Goal: Information Seeking & Learning: Learn about a topic

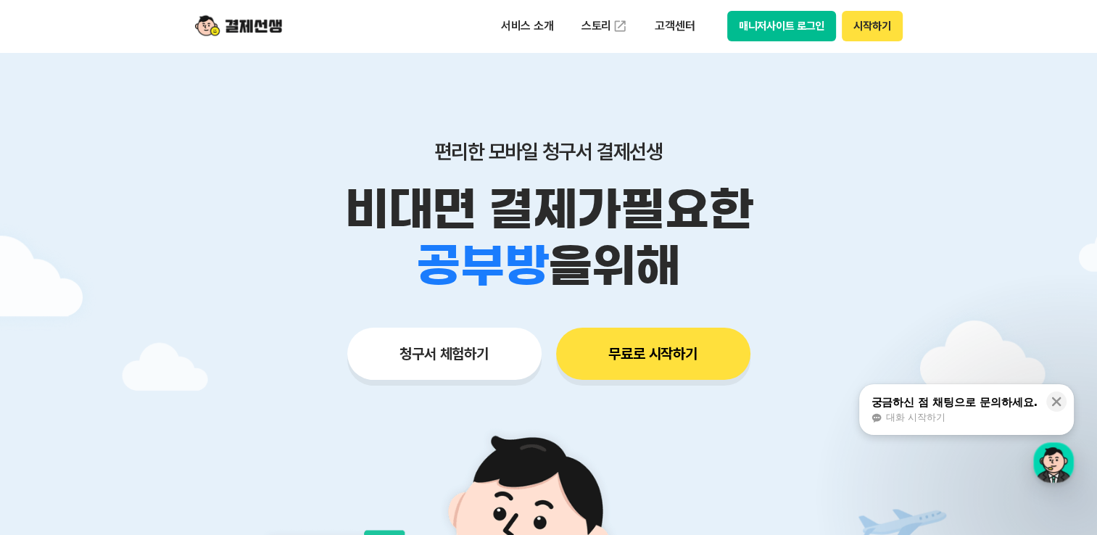
click at [857, 30] on button "시작하기" at bounding box center [872, 26] width 60 height 30
click at [688, 355] on button "무료로 시작하기" at bounding box center [653, 354] width 194 height 52
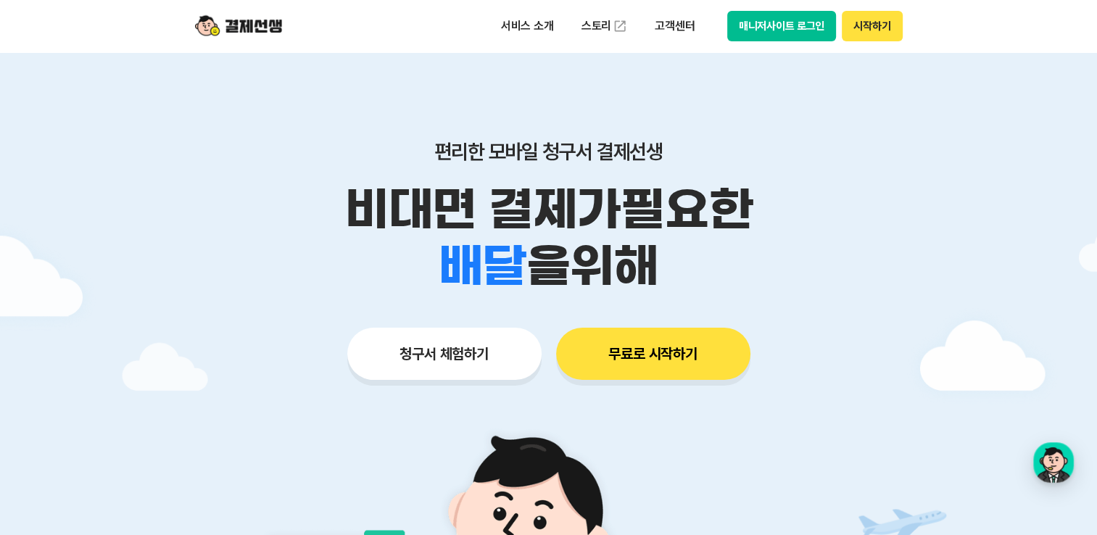
click at [255, 33] on img at bounding box center [238, 26] width 87 height 28
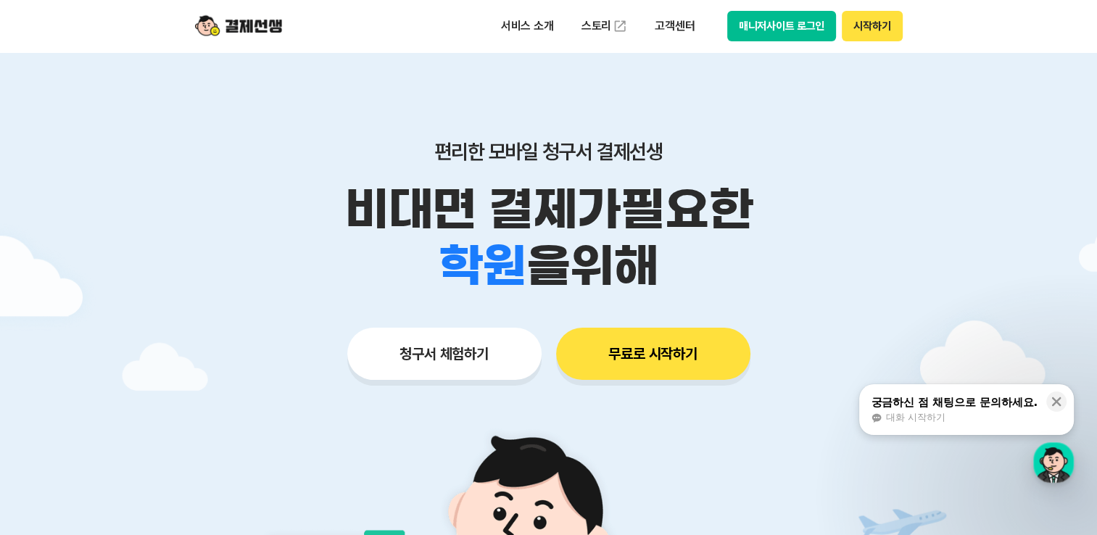
click at [876, 28] on button "시작하기" at bounding box center [872, 26] width 60 height 30
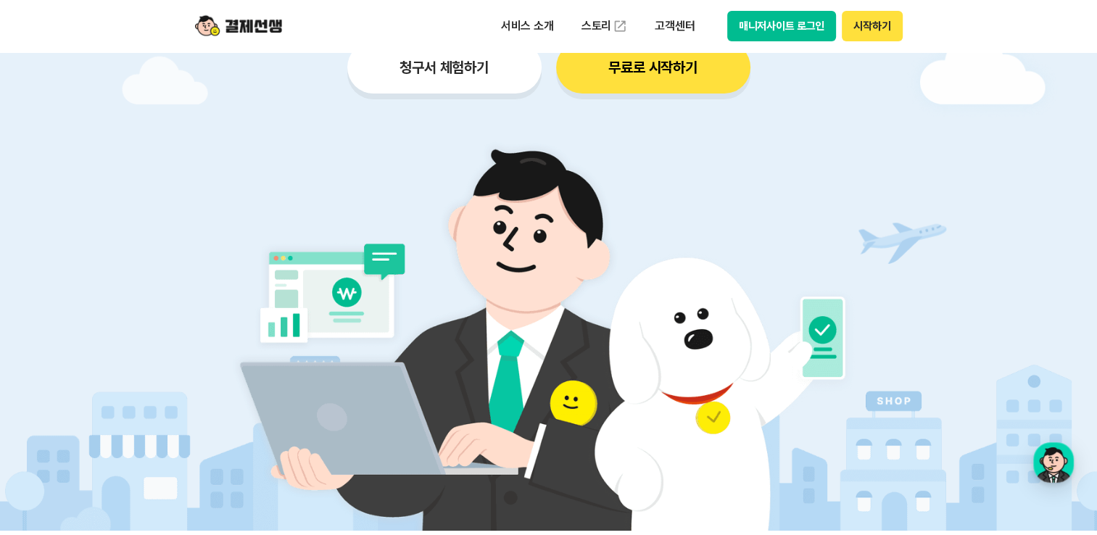
scroll to position [218, 0]
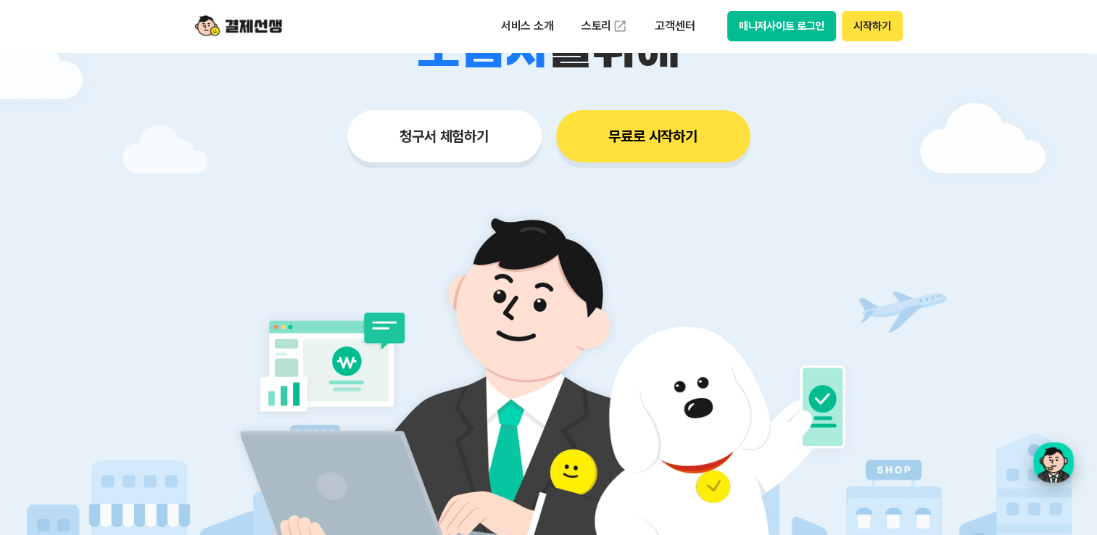
click at [1049, 460] on div "button" at bounding box center [1054, 462] width 41 height 41
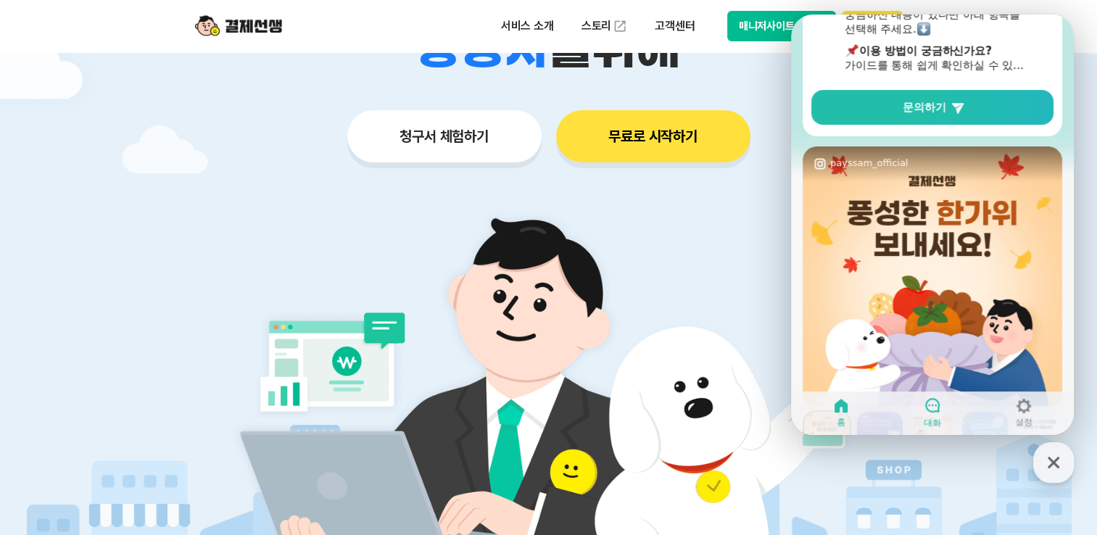
click at [941, 408] on icon at bounding box center [932, 405] width 17 height 17
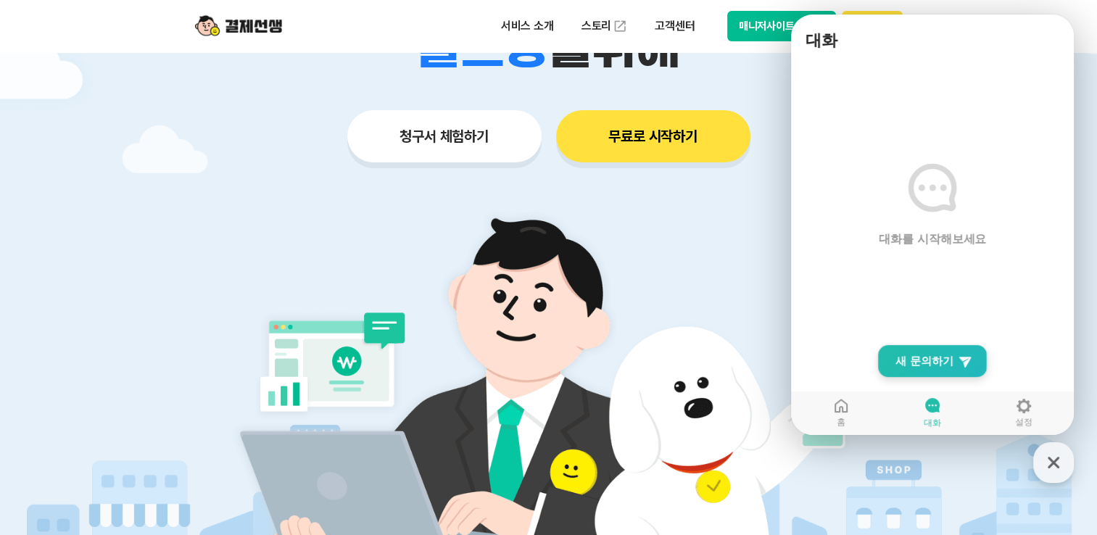
click at [931, 366] on span "새 문의하기" at bounding box center [925, 361] width 58 height 15
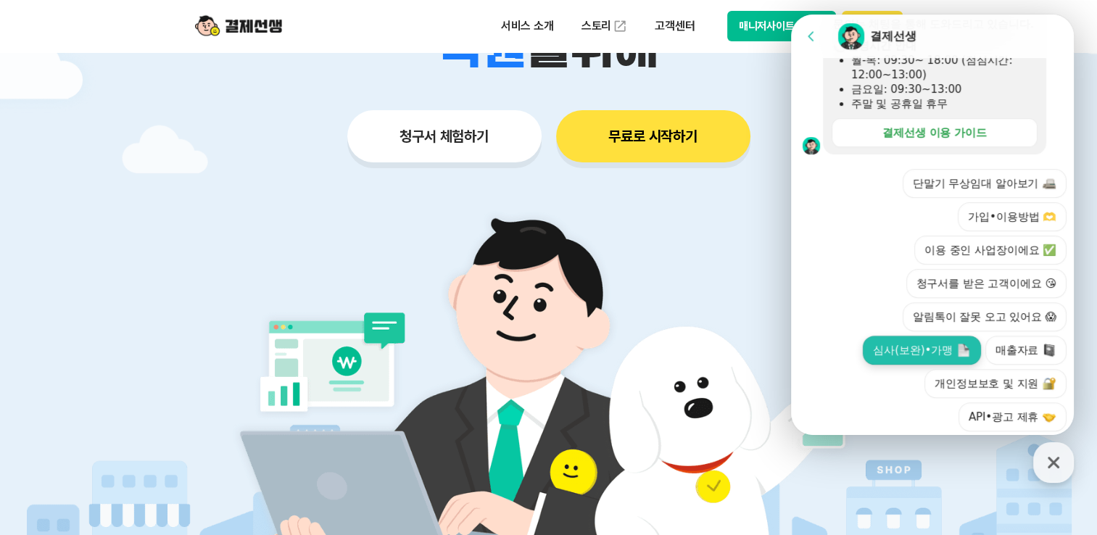
scroll to position [503, 0]
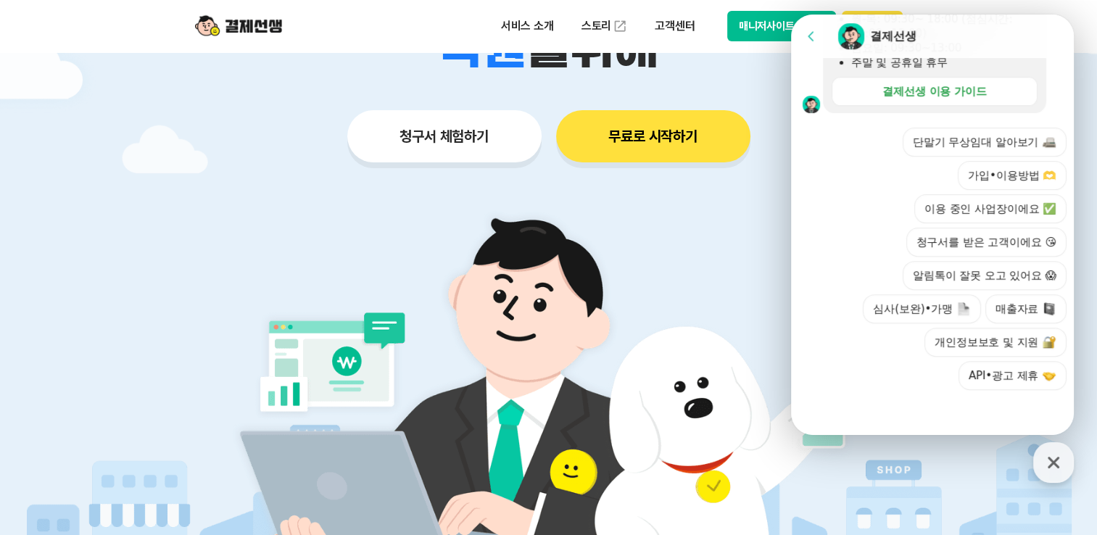
click at [919, 371] on div "단말기 무상임대 알아보기 가입•이용방법 🫶 이용 중인 사업장이에요 ✅ 청구서를 받은 고객이에요 😘 알림톡이 잘못 오고 있어요 😱 심사(보완)•…" at bounding box center [947, 259] width 239 height 263
click at [1006, 222] on button "이용 중인 사업장이에요 ✅" at bounding box center [991, 208] width 152 height 29
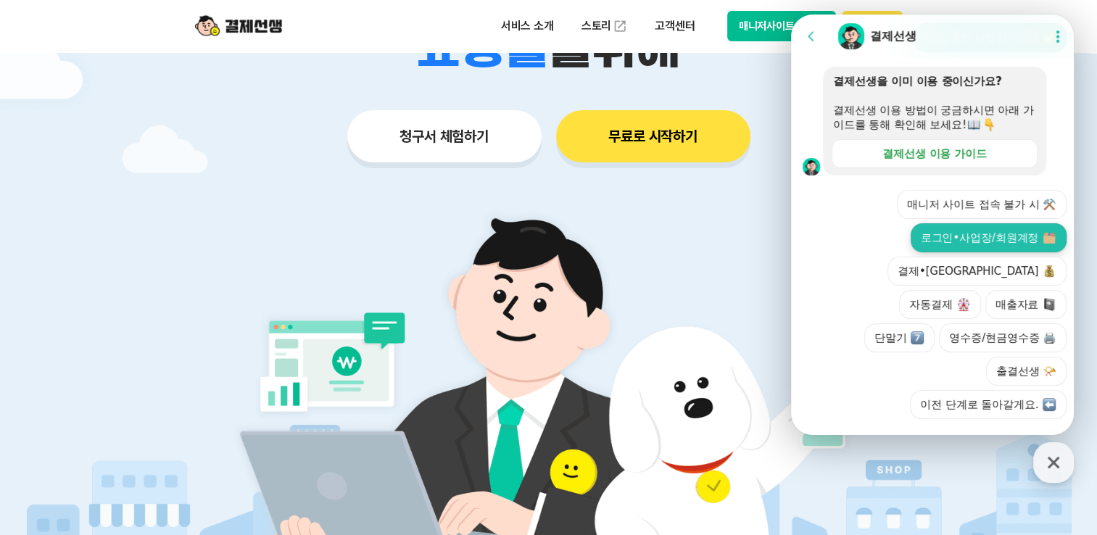
scroll to position [603, 0]
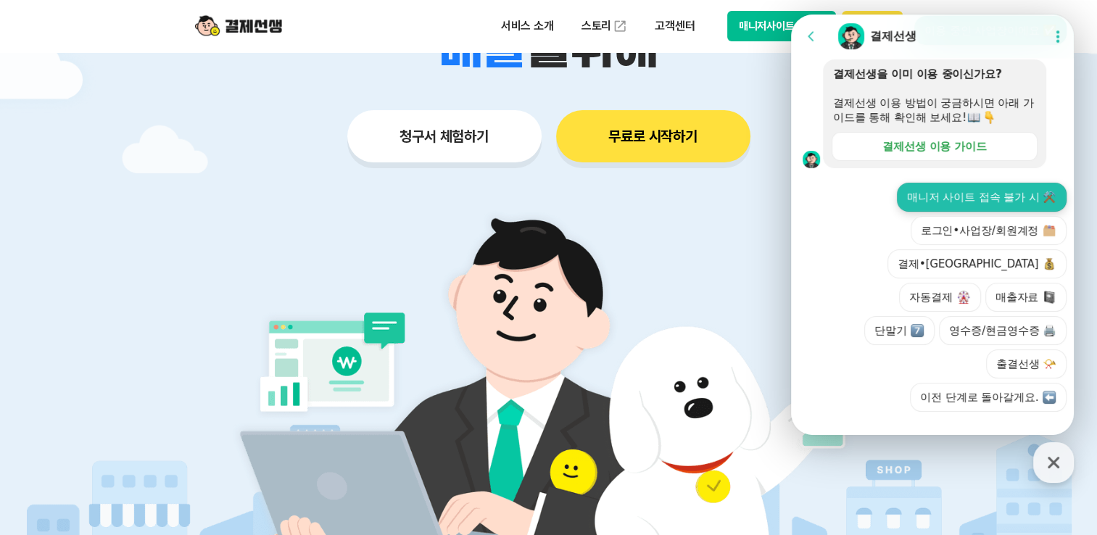
click at [999, 210] on button "매니저 사이트 접속 불가 시 ⚒️" at bounding box center [982, 197] width 170 height 29
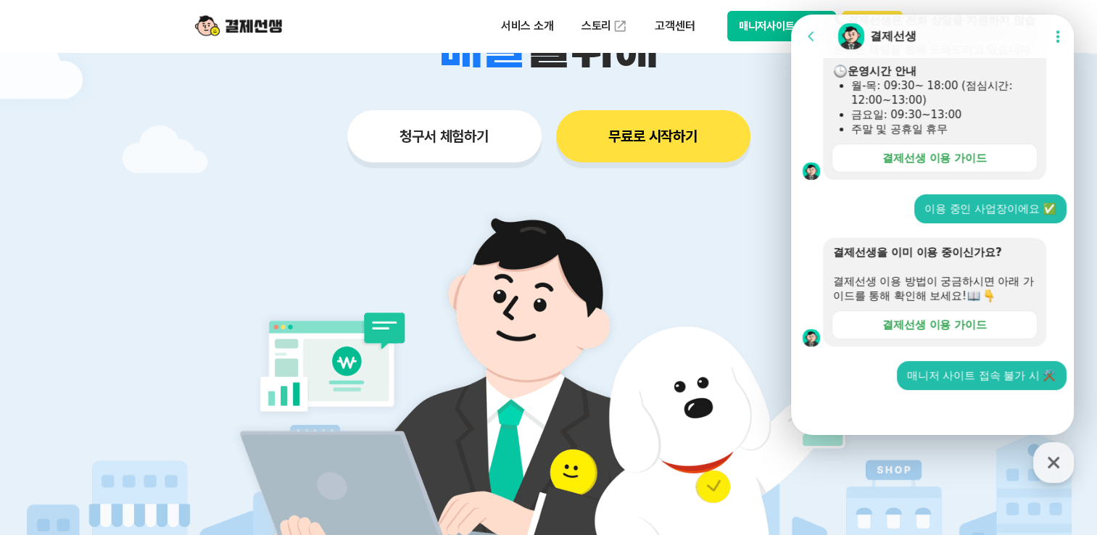
scroll to position [438, 0]
click at [973, 332] on div "결제선생 이용 가이드" at bounding box center [935, 325] width 104 height 15
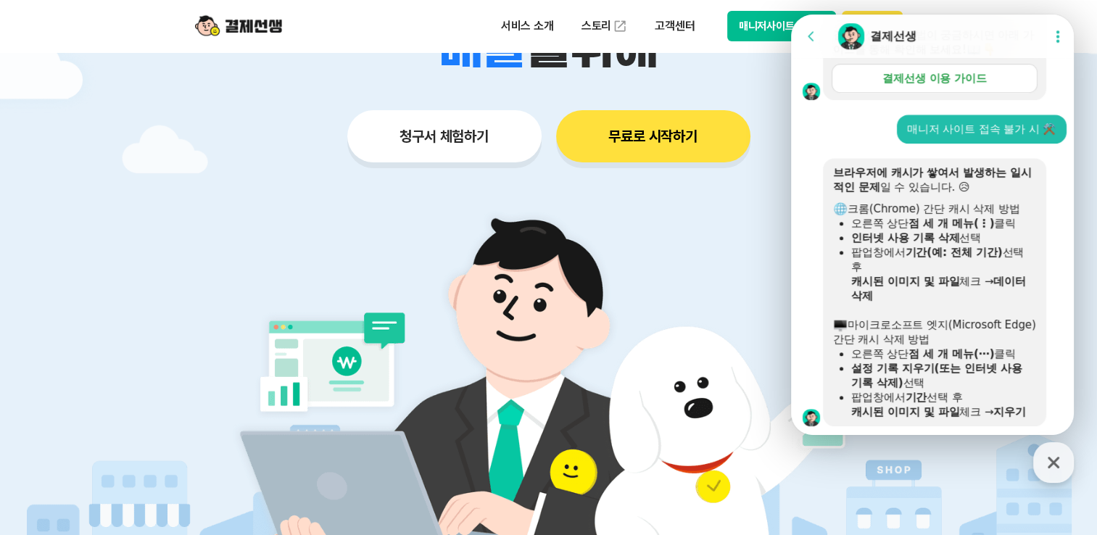
scroll to position [812, 0]
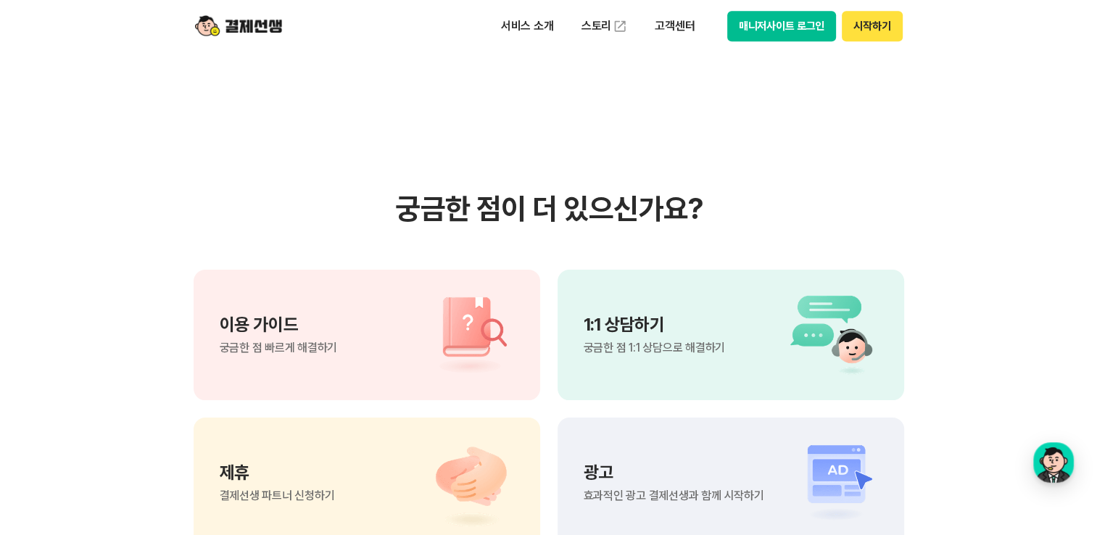
scroll to position [269, 0]
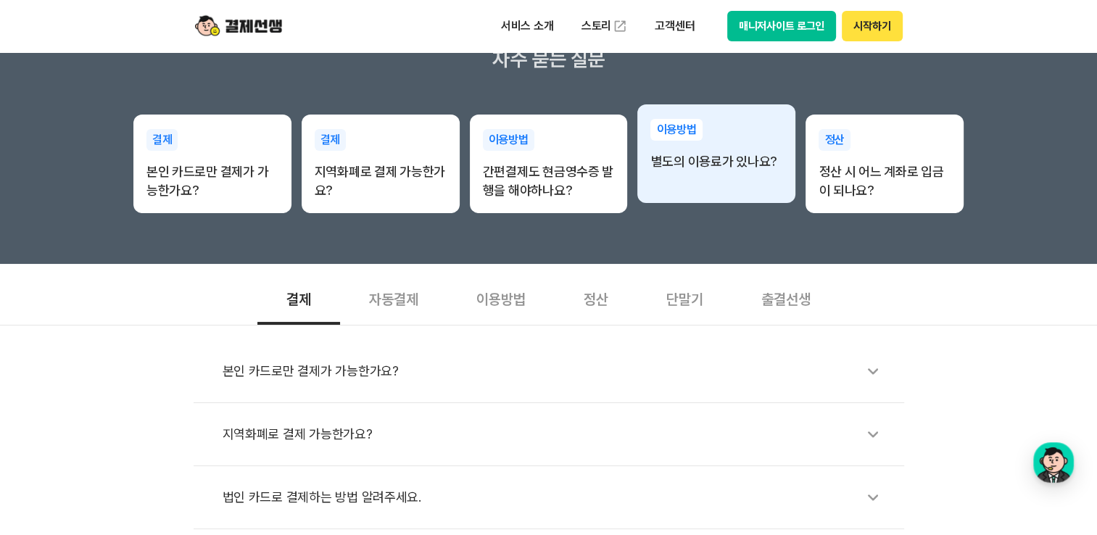
click at [728, 190] on div "이용방법 별도의 이용료가 있나요?" at bounding box center [717, 153] width 158 height 99
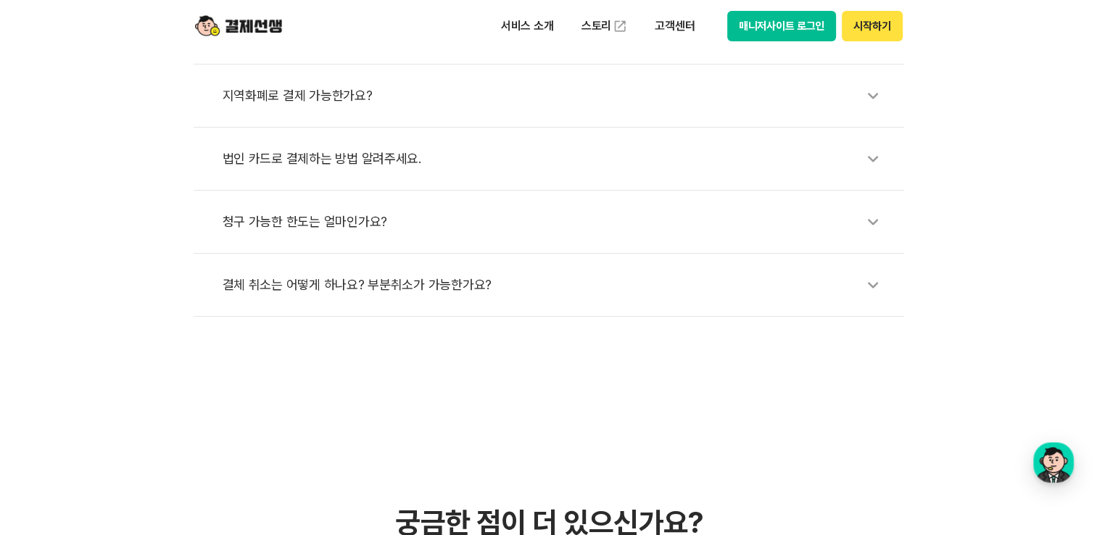
scroll to position [0, 0]
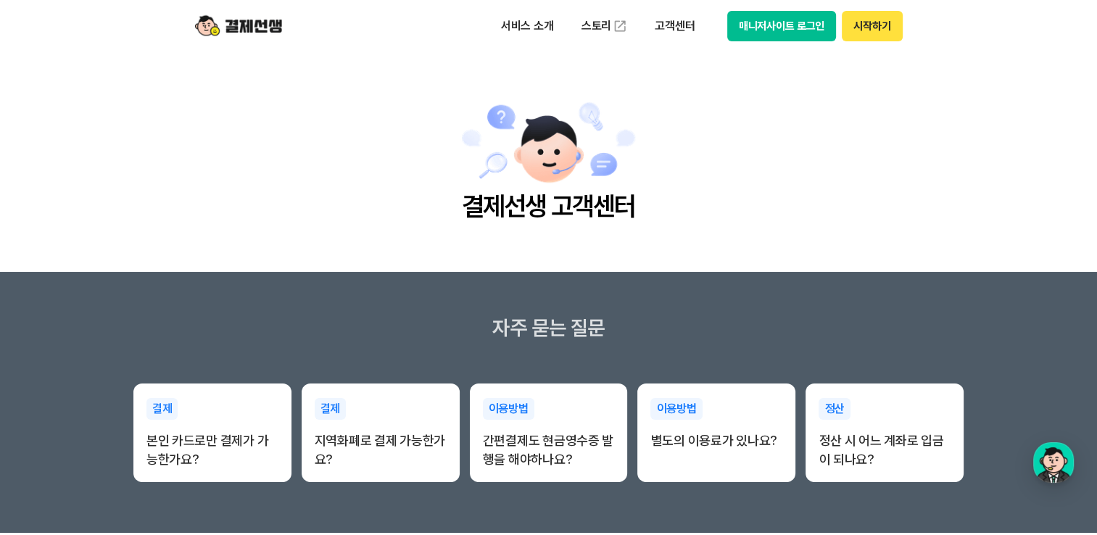
click at [868, 33] on button "시작하기" at bounding box center [872, 26] width 60 height 30
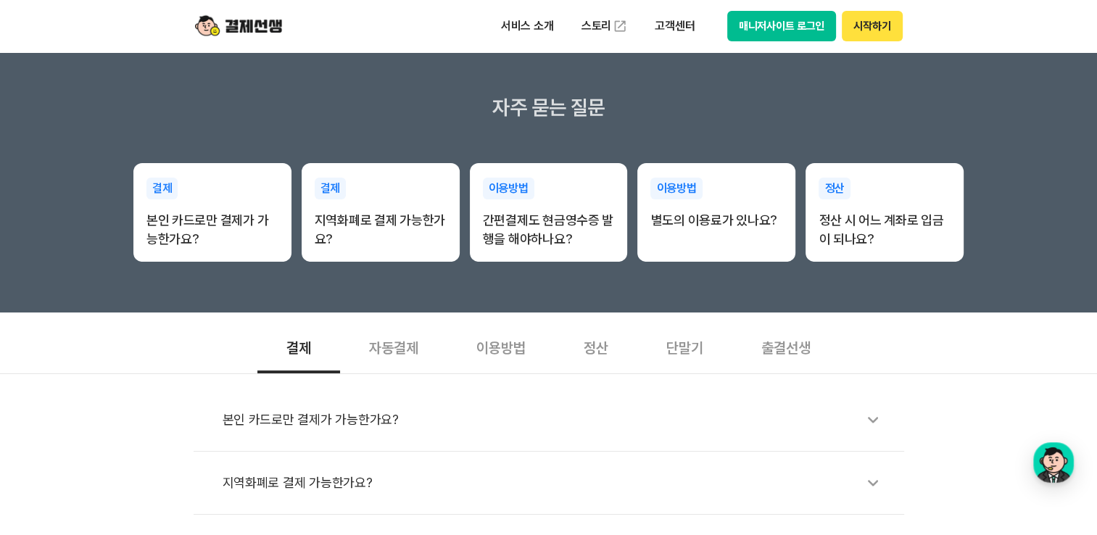
scroll to position [218, 0]
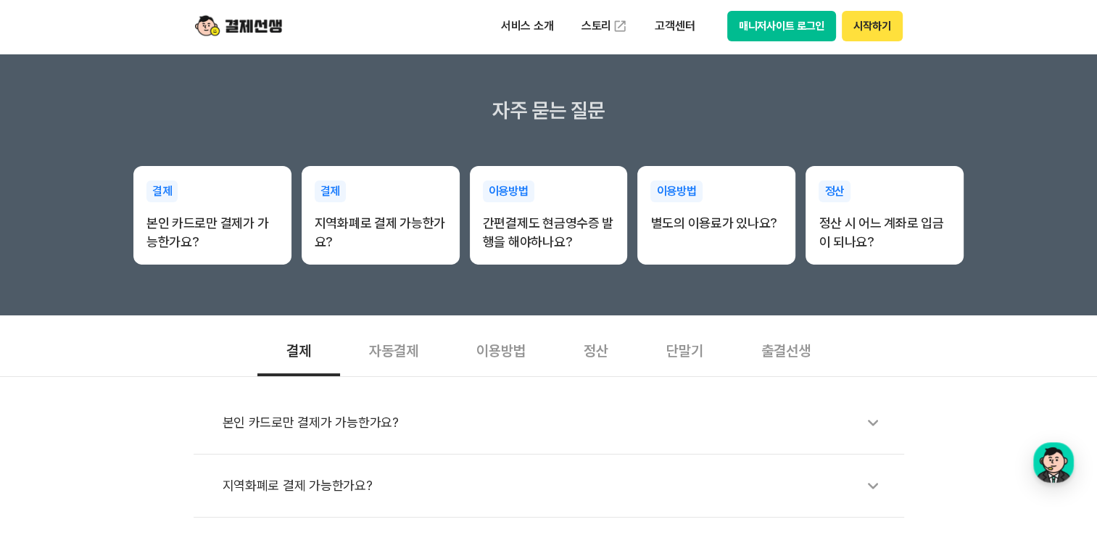
click at [696, 344] on div "단말기" at bounding box center [685, 350] width 95 height 54
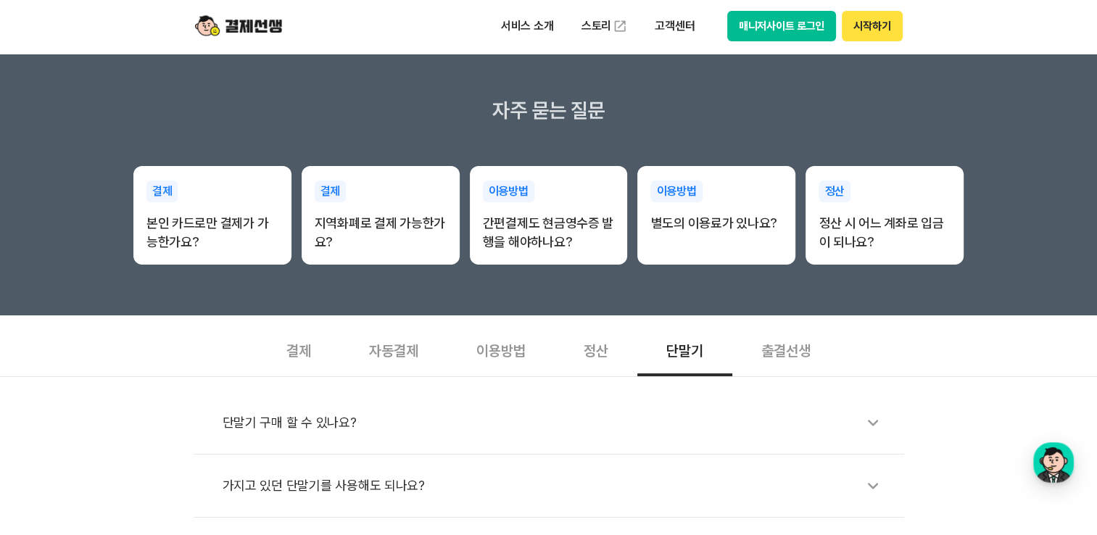
click at [279, 421] on div "단말기 구매 할 수 있나요?" at bounding box center [556, 422] width 667 height 33
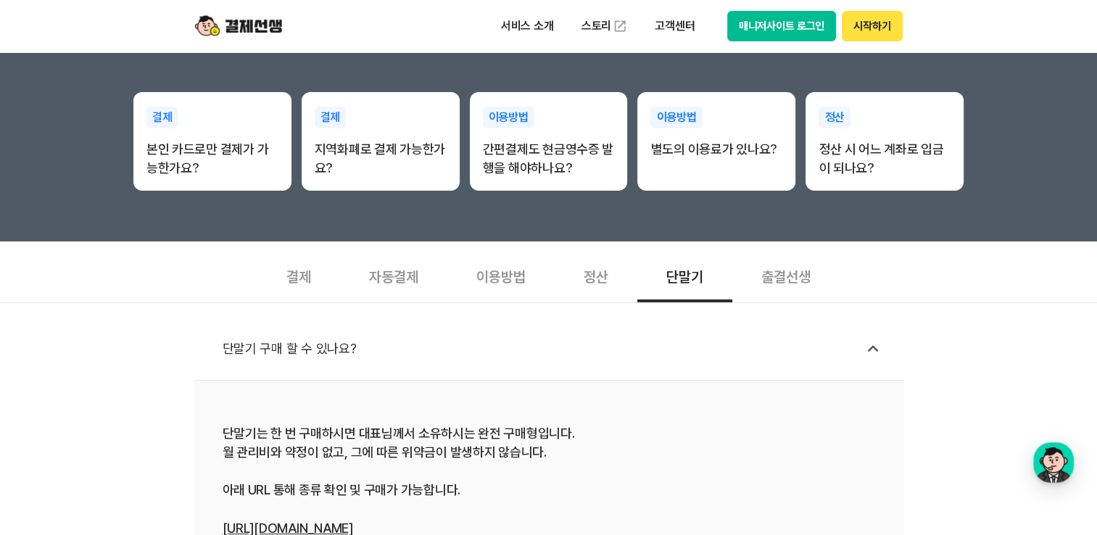
scroll to position [435, 0]
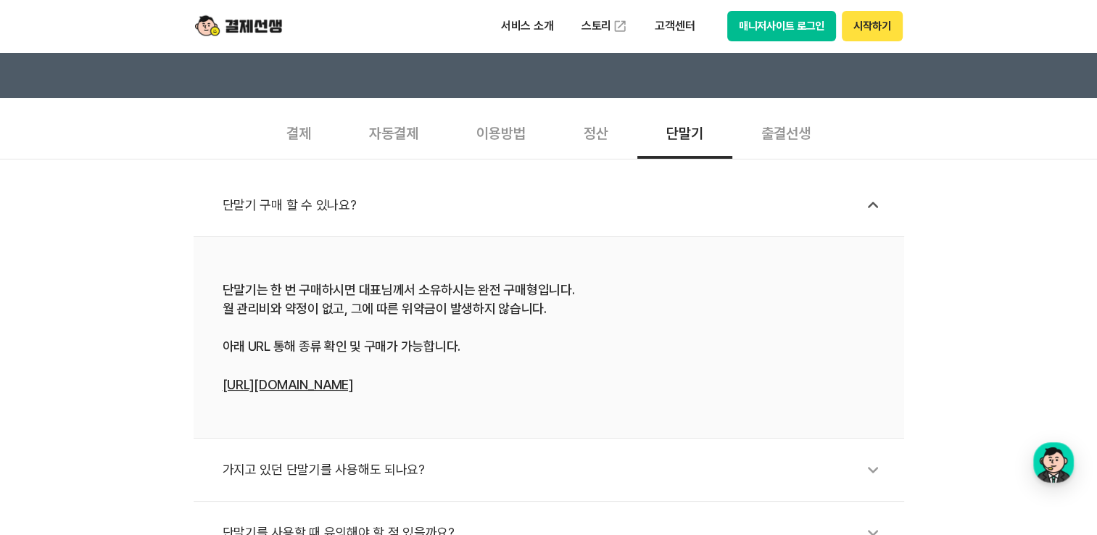
click at [353, 387] on link "https://linq.kr:9000/payssam" at bounding box center [288, 384] width 131 height 15
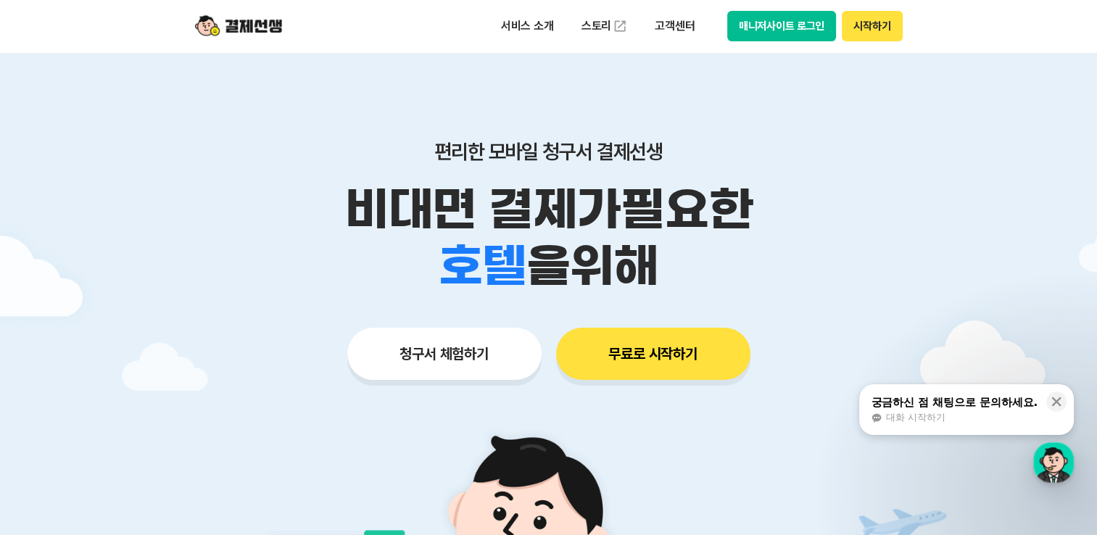
click at [865, 30] on button "시작하기" at bounding box center [872, 26] width 60 height 30
